Goal: Navigation & Orientation: Find specific page/section

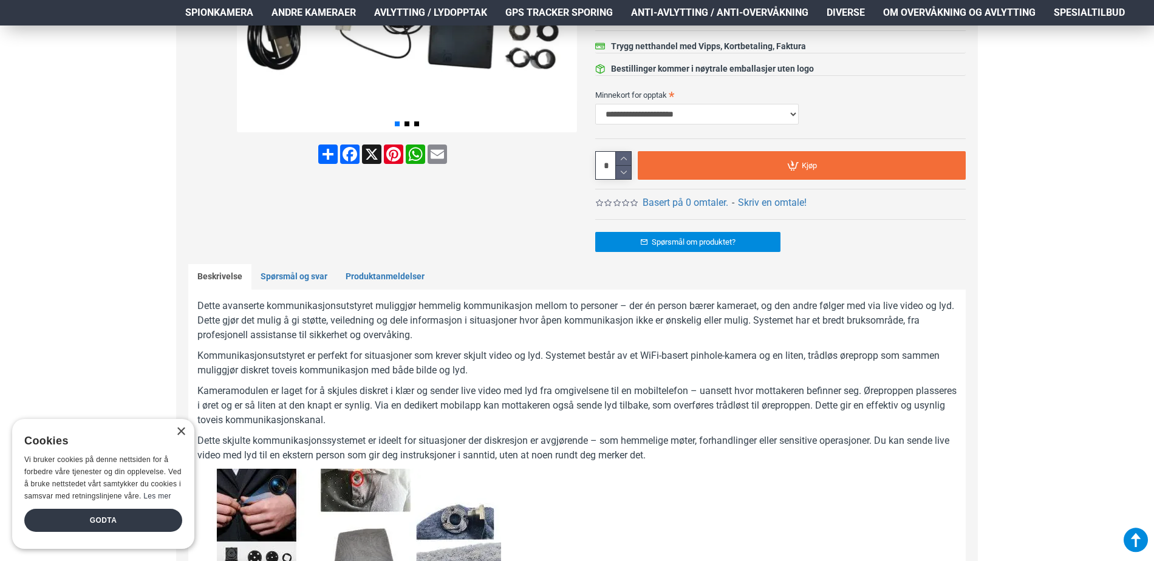
scroll to position [425, 0]
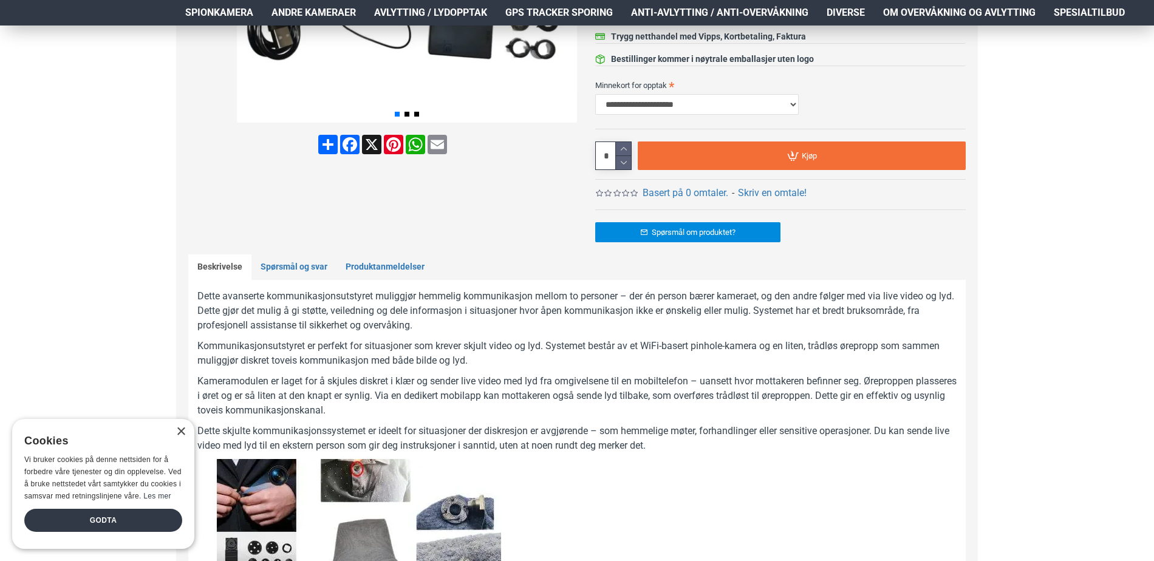
click at [173, 436] on div "×" at bounding box center [177, 432] width 15 height 9
click at [186, 433] on div "× Cookies Vi bruker cookies på denne nettsiden for å forbedre våre tjenester og…" at bounding box center [103, 484] width 182 height 130
click at [180, 433] on div "×" at bounding box center [180, 431] width 9 height 9
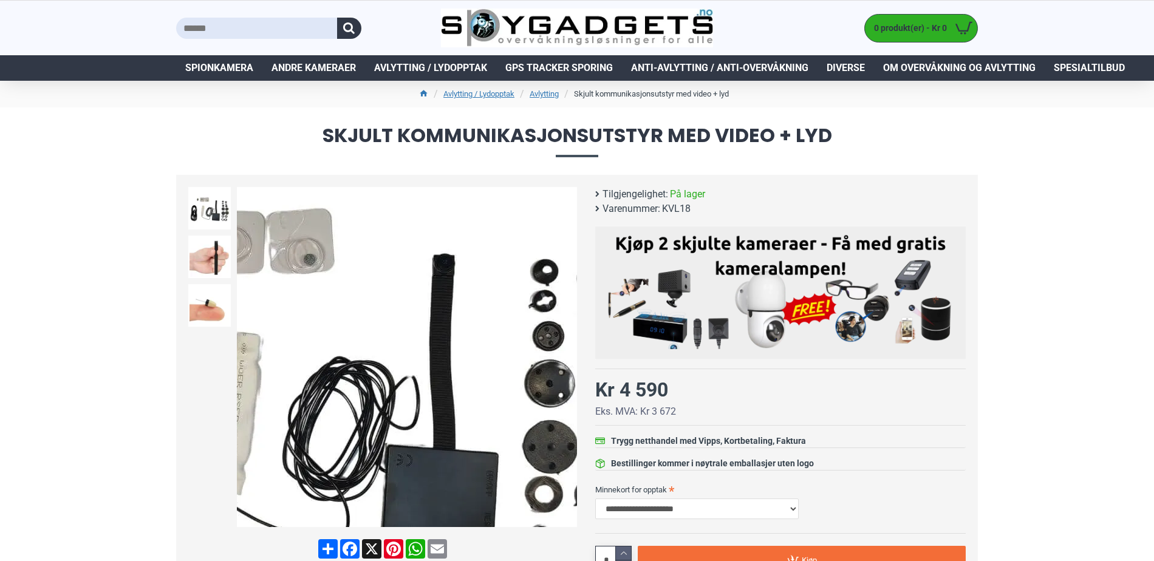
scroll to position [0, 0]
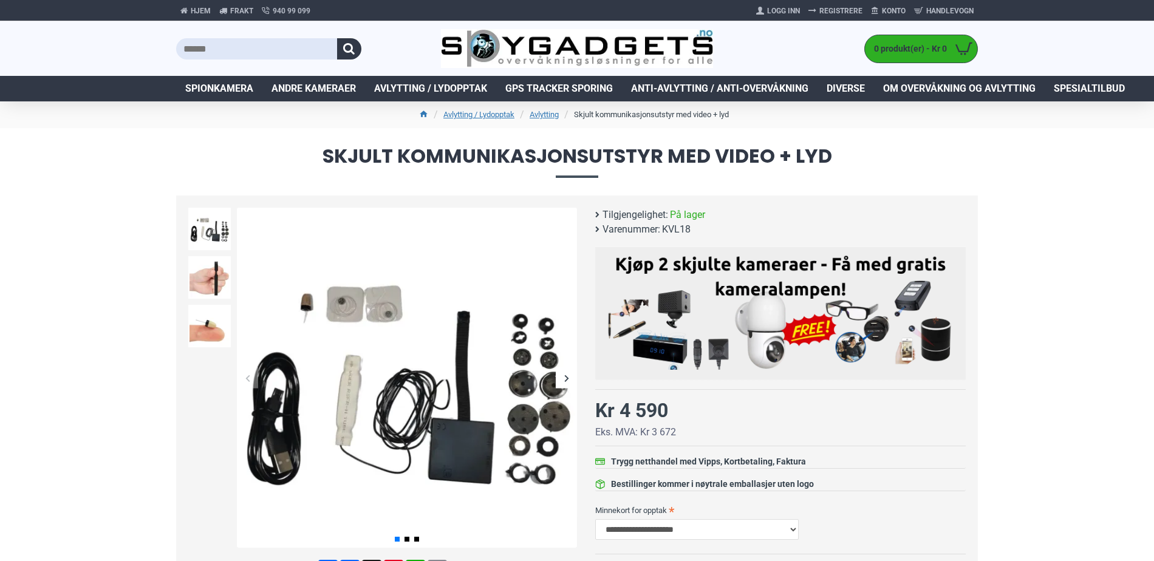
click at [536, 107] on li "Avlytting" at bounding box center [538, 114] width 42 height 15
click at [537, 114] on link "Avlytting" at bounding box center [543, 115] width 29 height 12
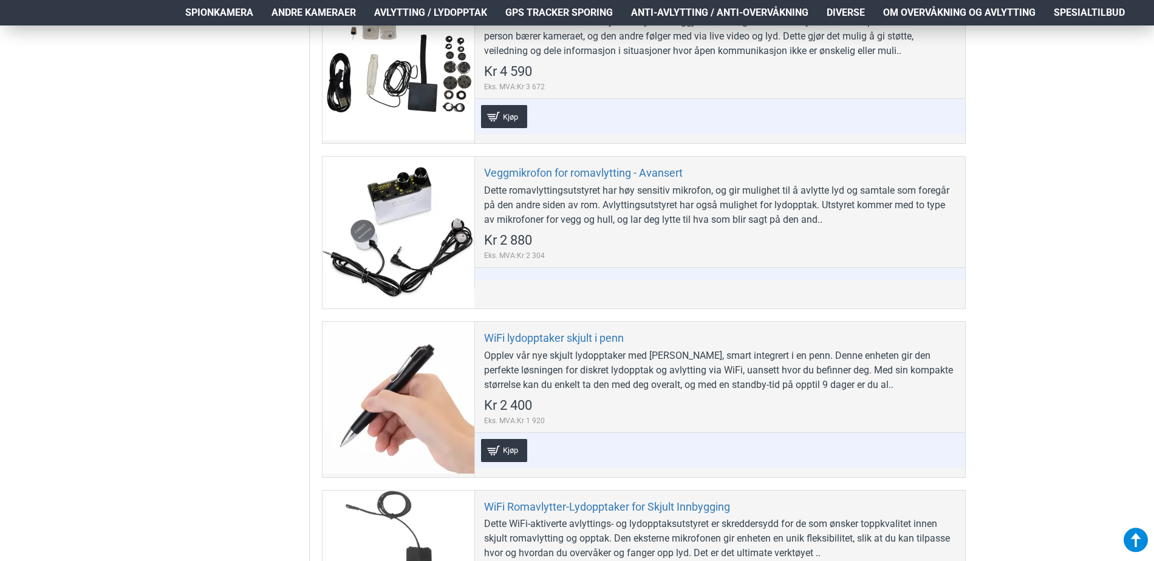
scroll to position [1154, 0]
